Goal: Task Accomplishment & Management: Use online tool/utility

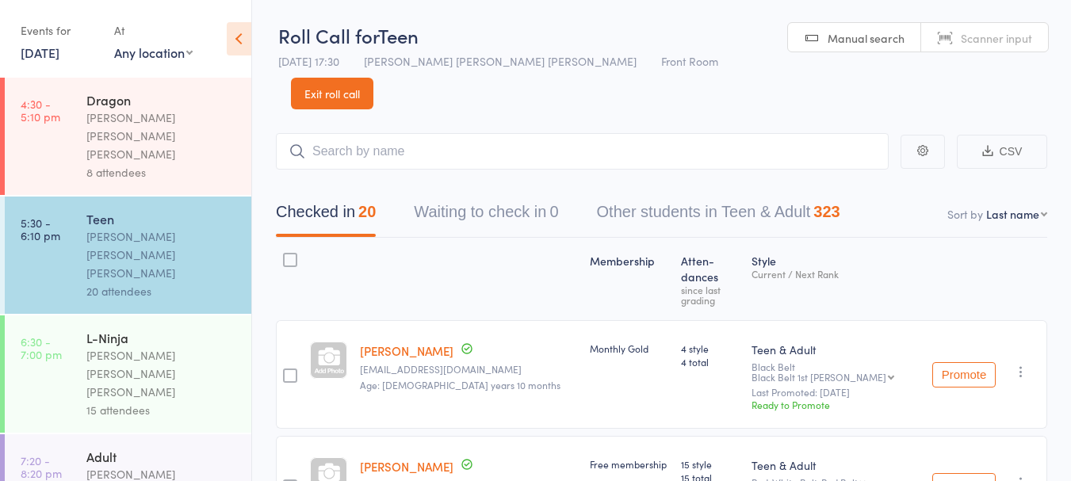
click at [373, 78] on link "Exit roll call" at bounding box center [332, 94] width 82 height 32
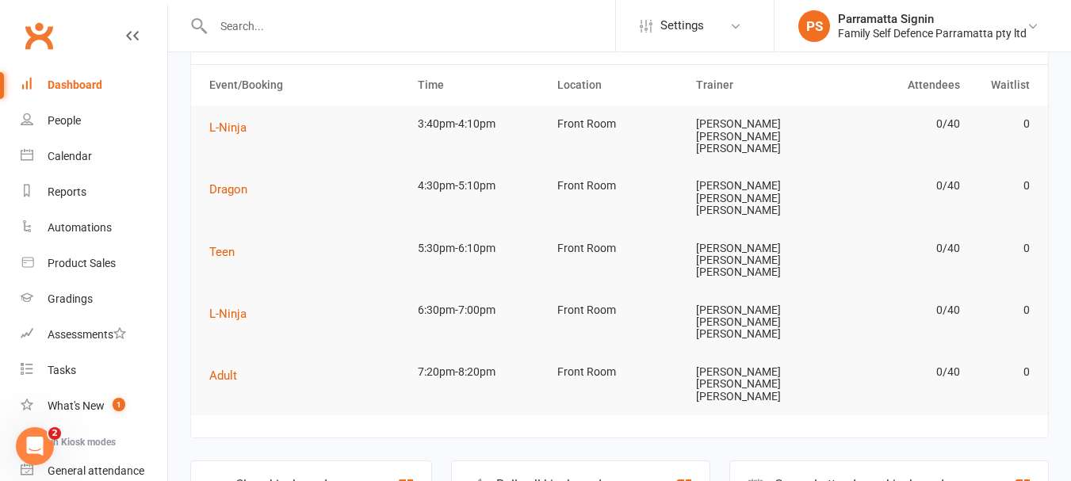
scroll to position [55, 0]
